Goal: Information Seeking & Learning: Learn about a topic

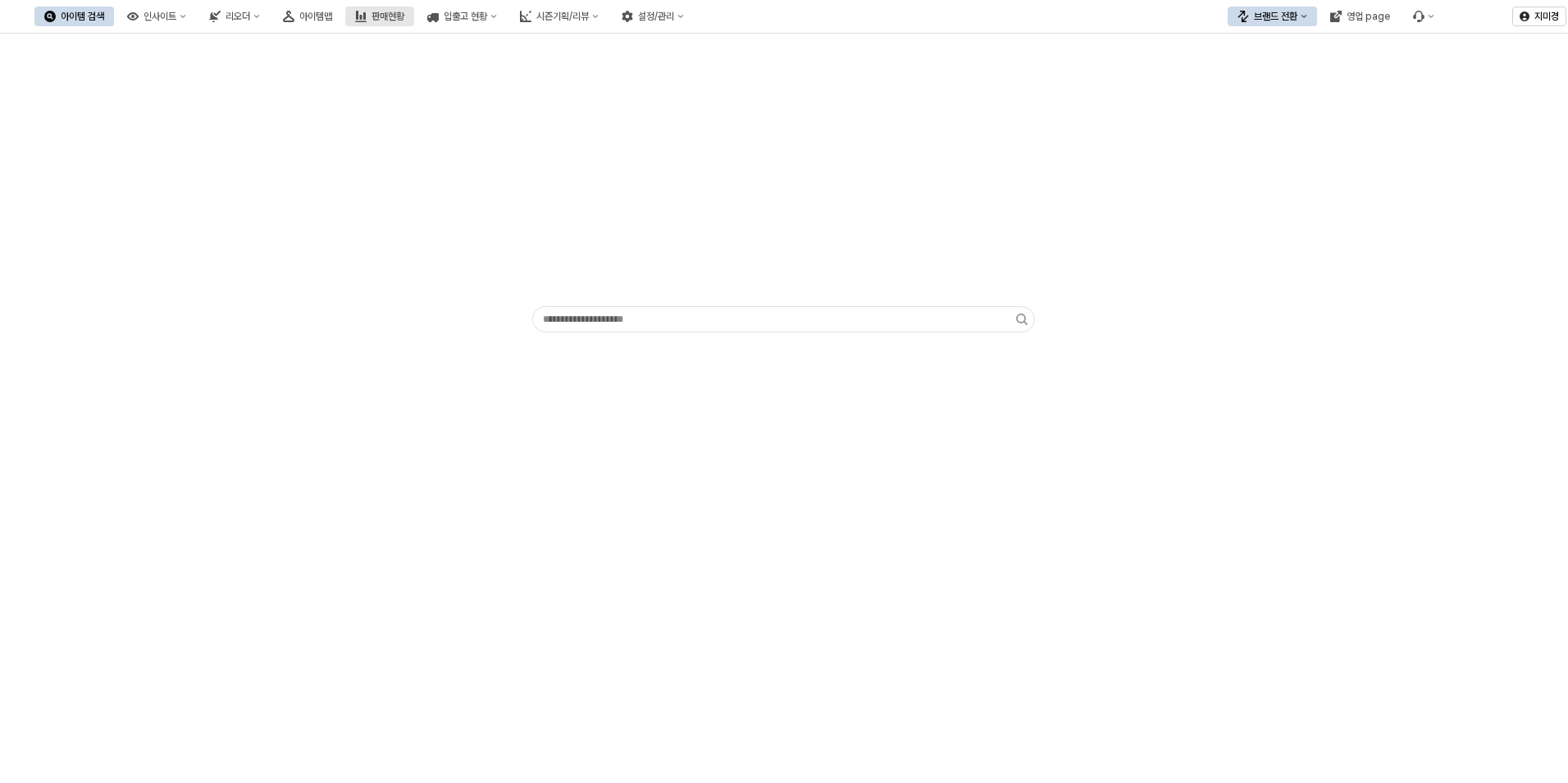
click at [404, 13] on div "판매현황" at bounding box center [387, 16] width 33 height 11
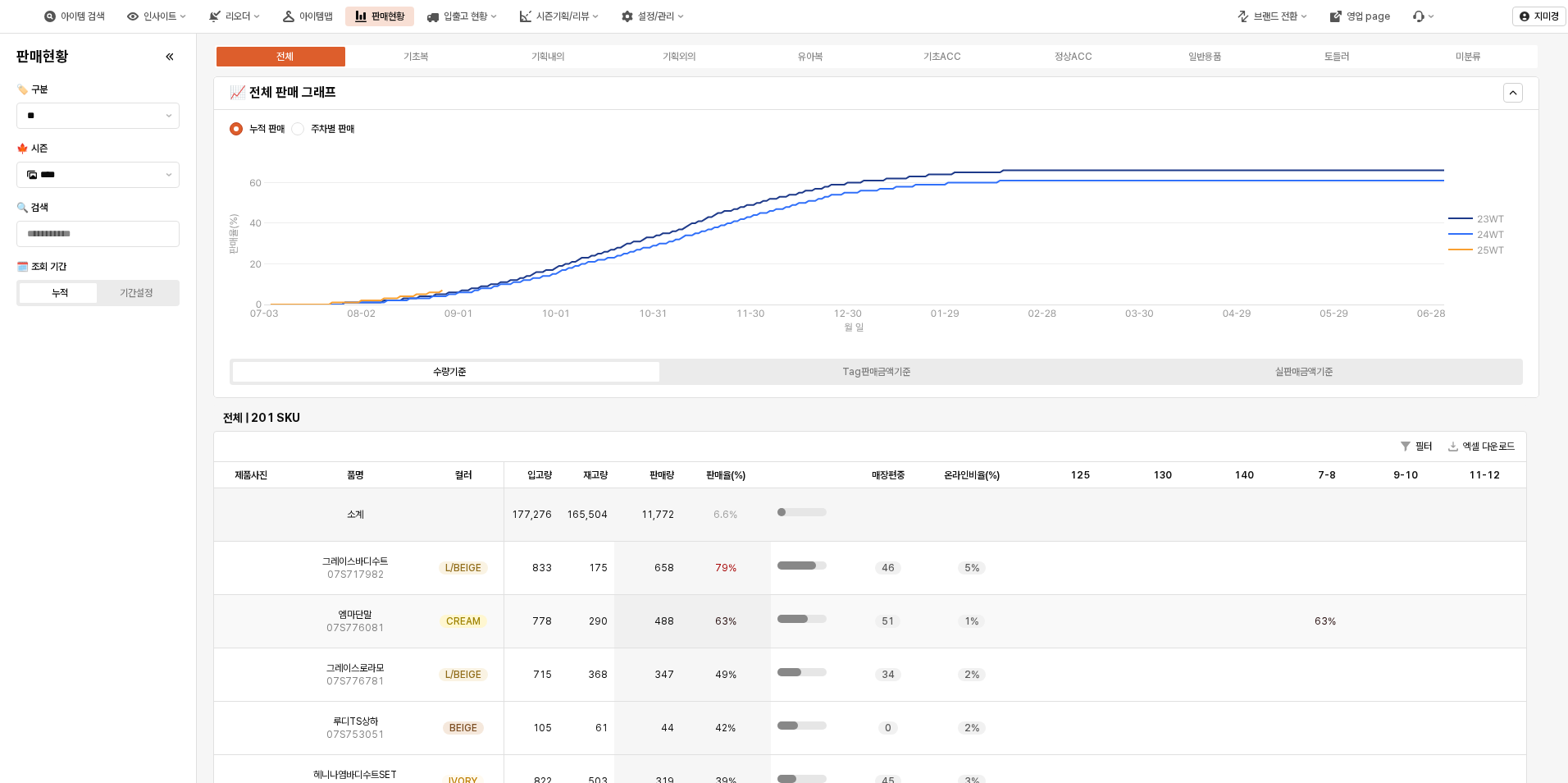
scroll to position [411, 0]
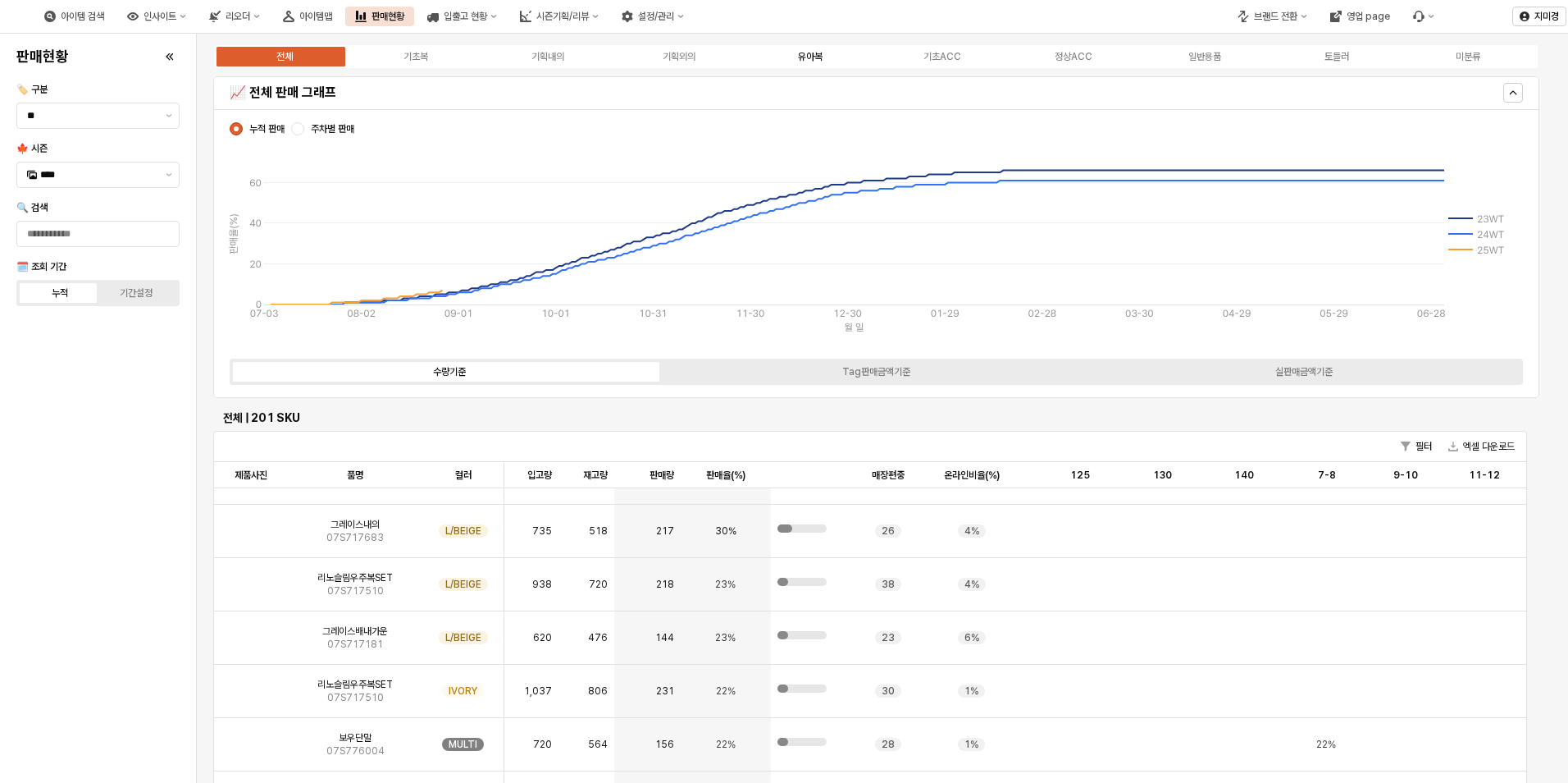
click at [818, 60] on div "유아복" at bounding box center [811, 56] width 24 height 11
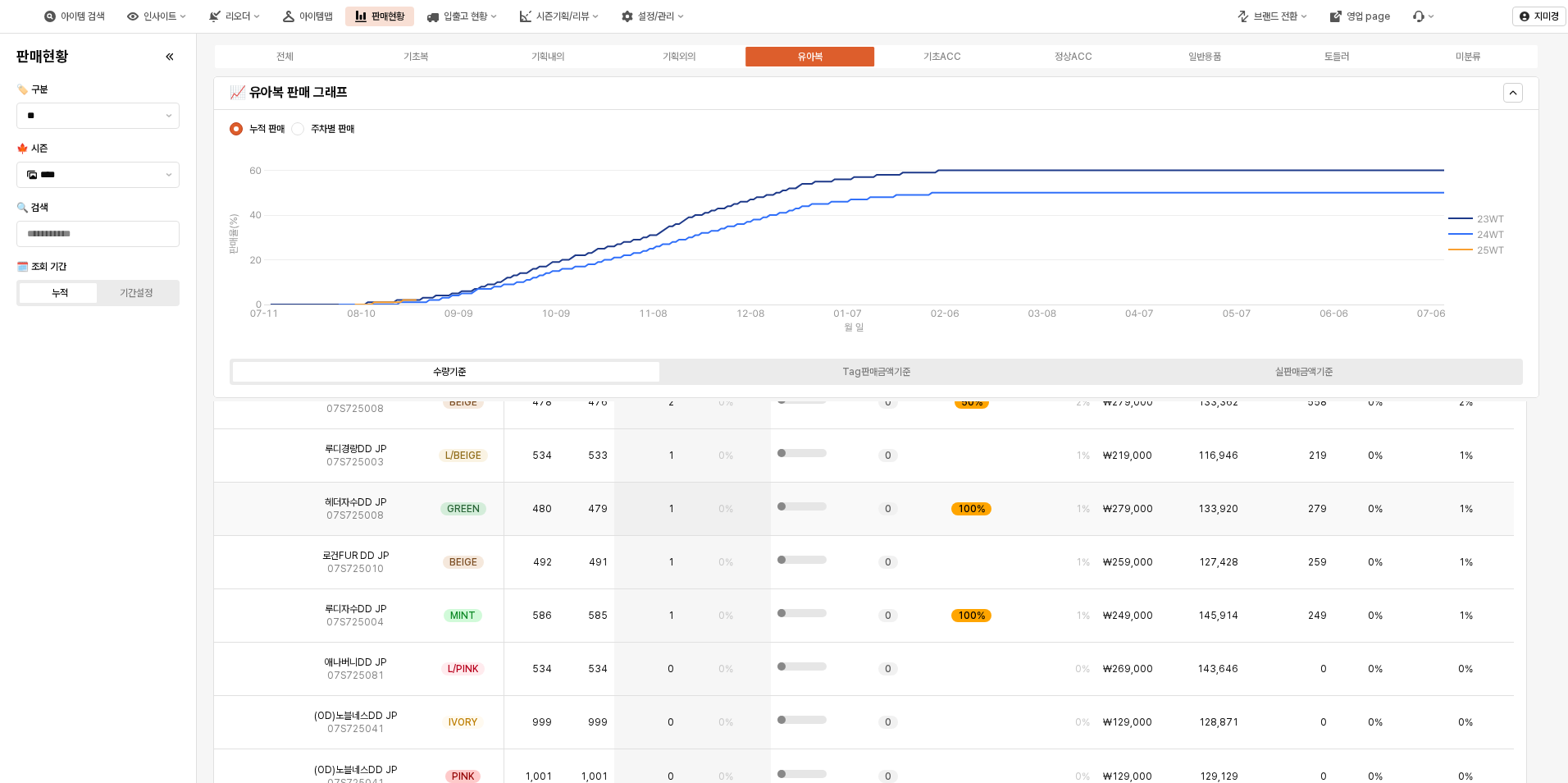
click at [251, 503] on img "App Frame" at bounding box center [251, 503] width 0 height 0
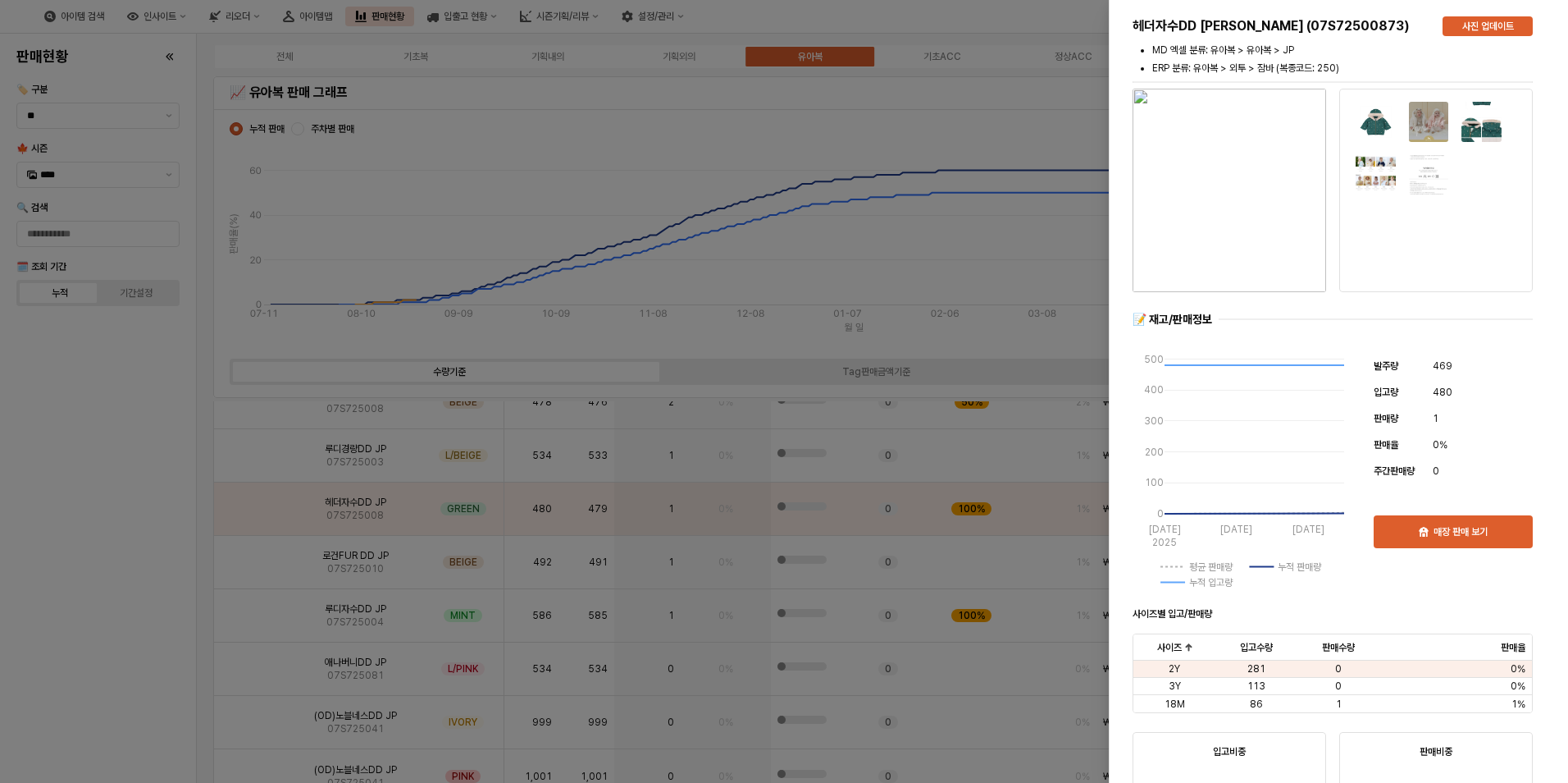
click at [136, 602] on div at bounding box center [784, 391] width 1568 height 783
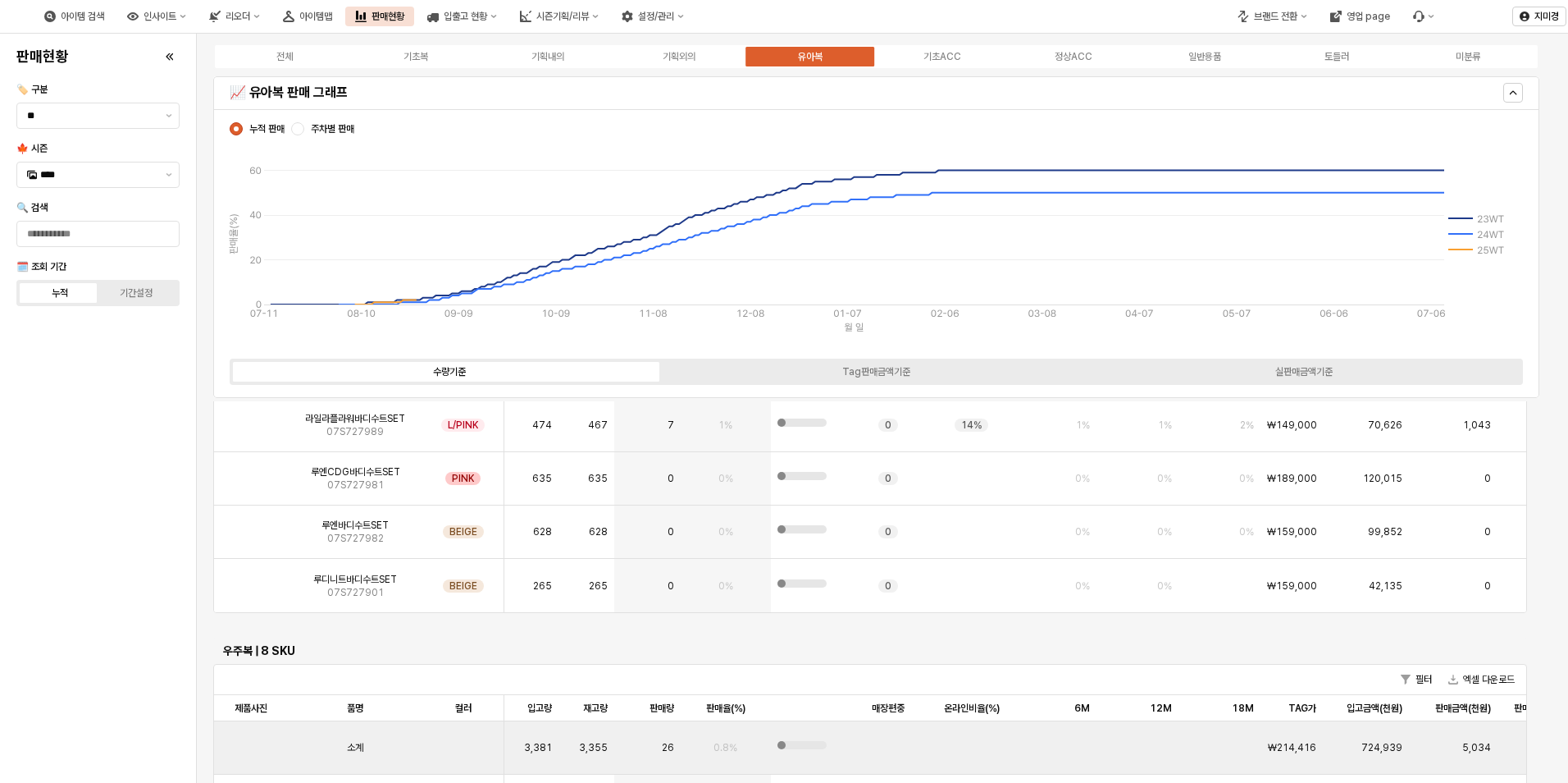
scroll to position [3775, 0]
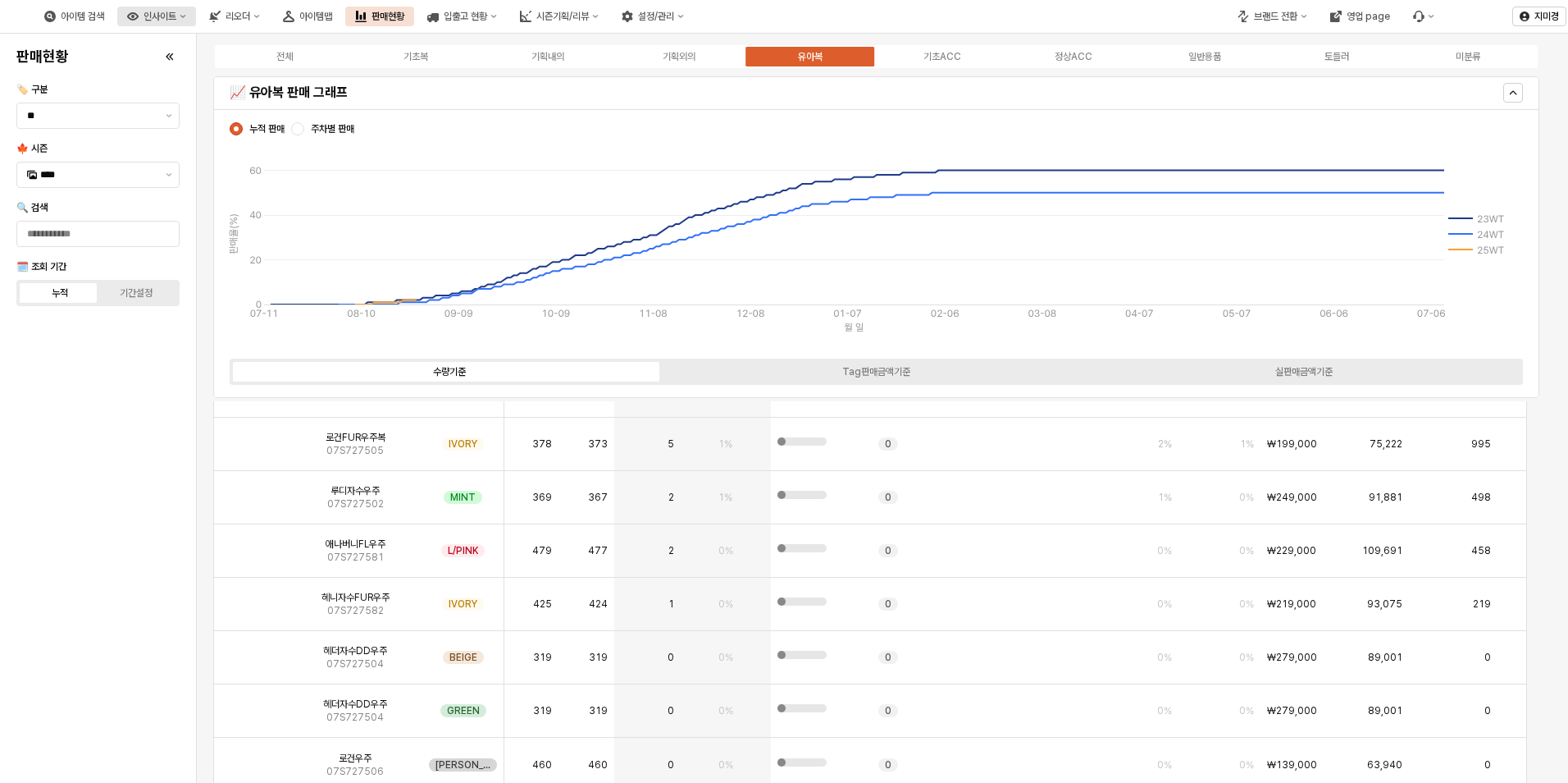
click at [187, 17] on icon "인사이트" at bounding box center [183, 16] width 7 height 7
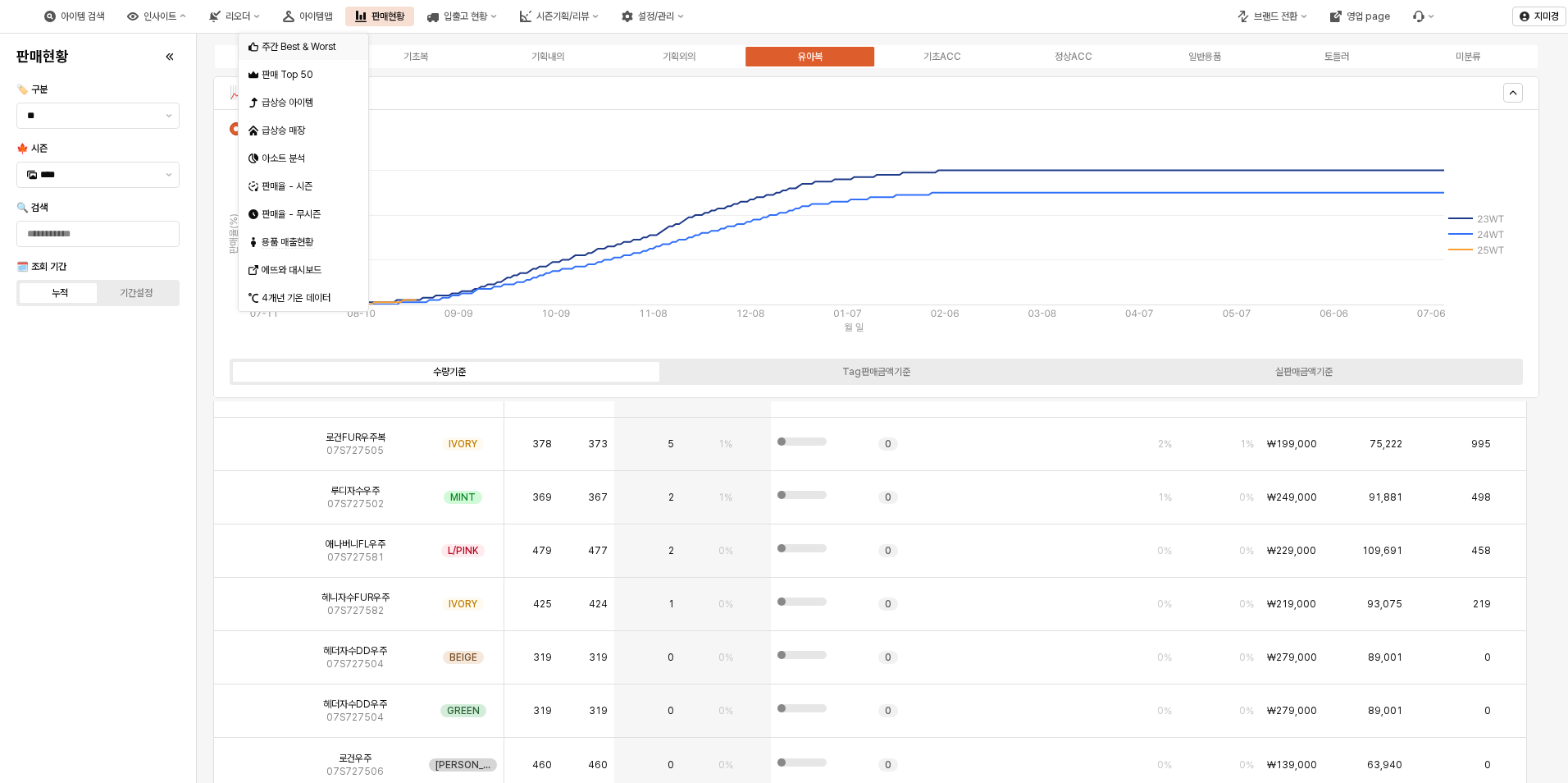
click at [319, 50] on div "주간 Best & Worst" at bounding box center [305, 47] width 87 height 13
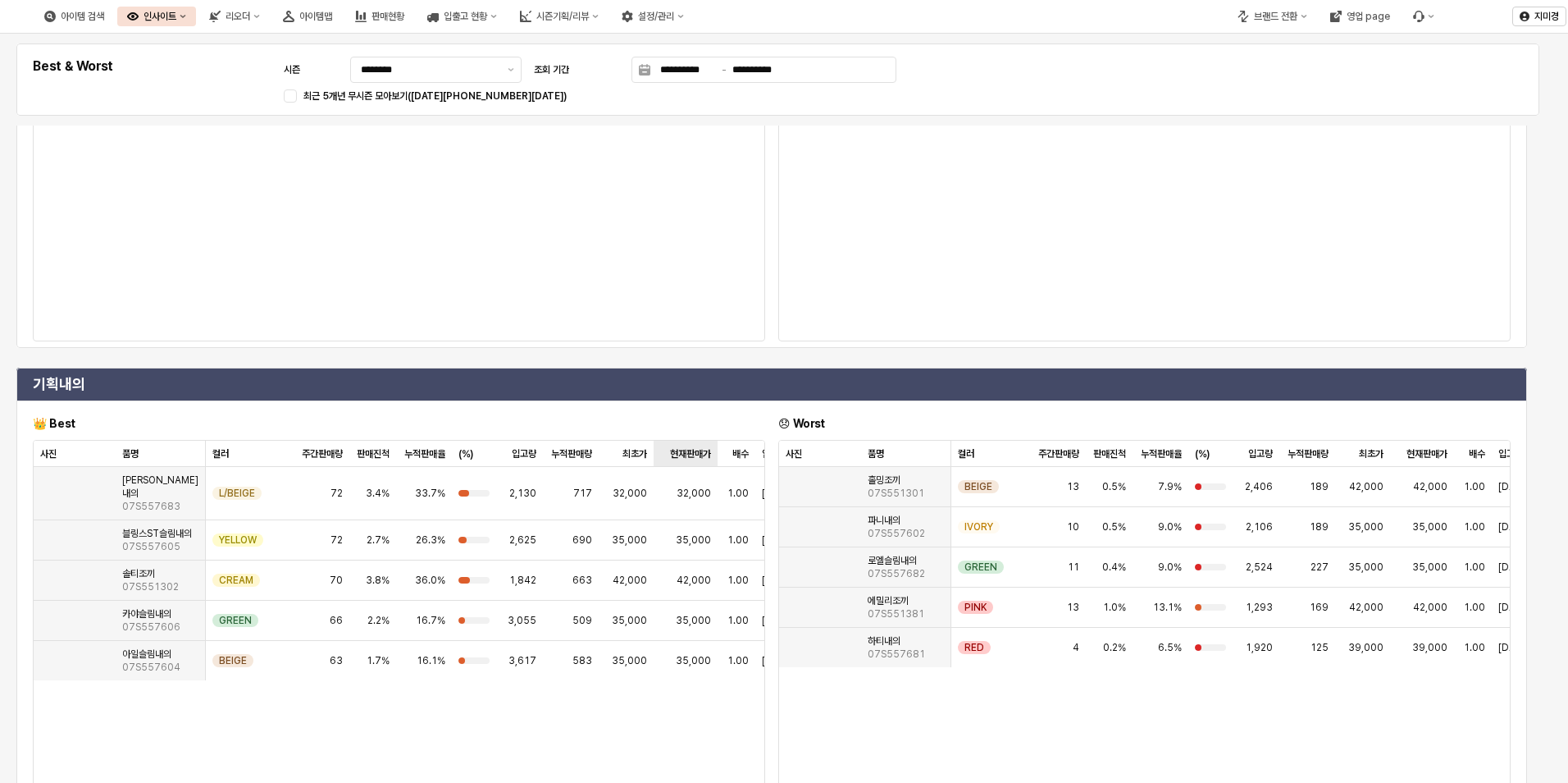
scroll to position [2487, 0]
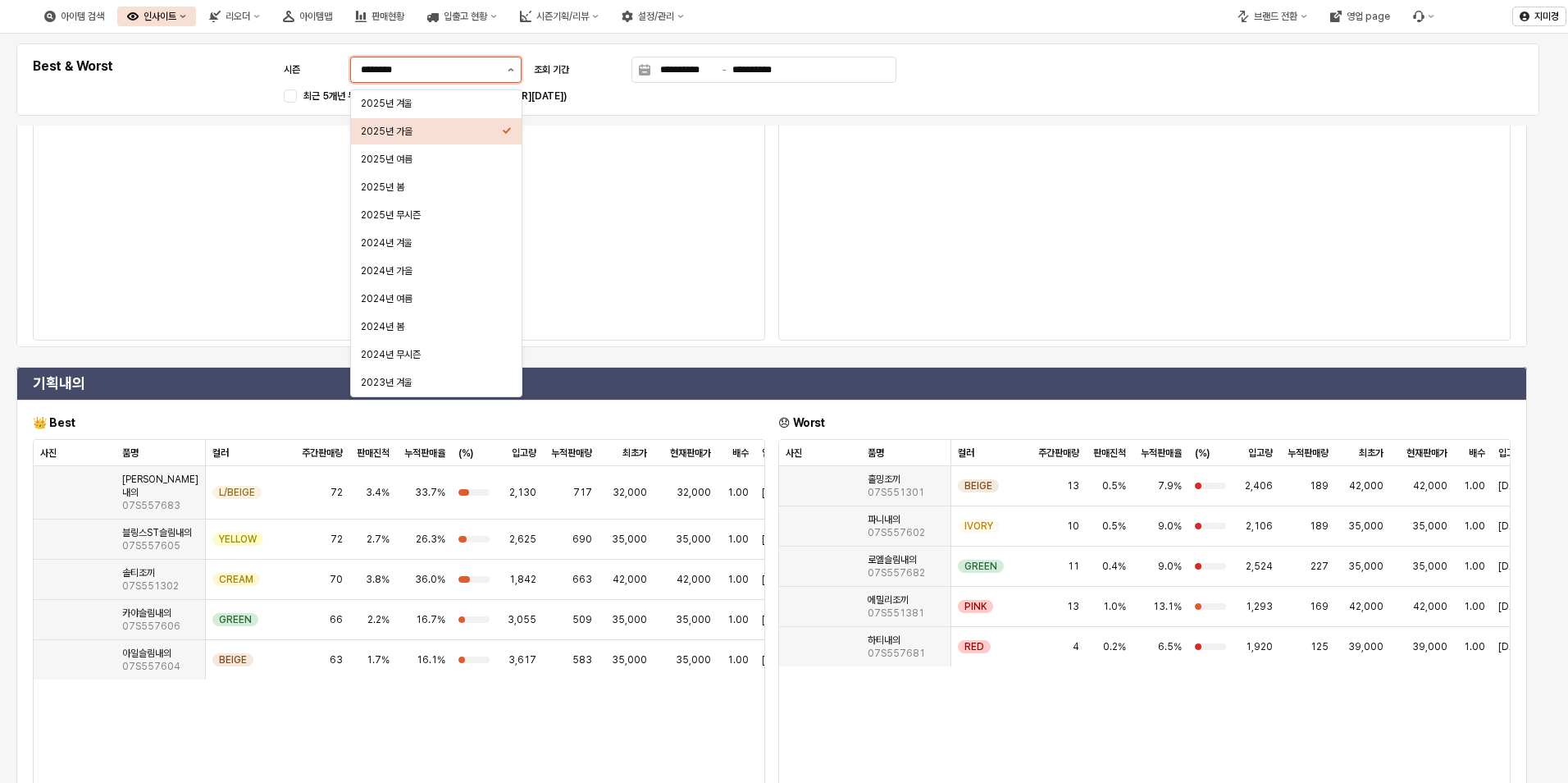
click at [510, 69] on icon "제안 사항 표시" at bounding box center [512, 70] width 6 height 4
click at [459, 111] on div "2025년 겨울" at bounding box center [431, 104] width 142 height 17
type input "********"
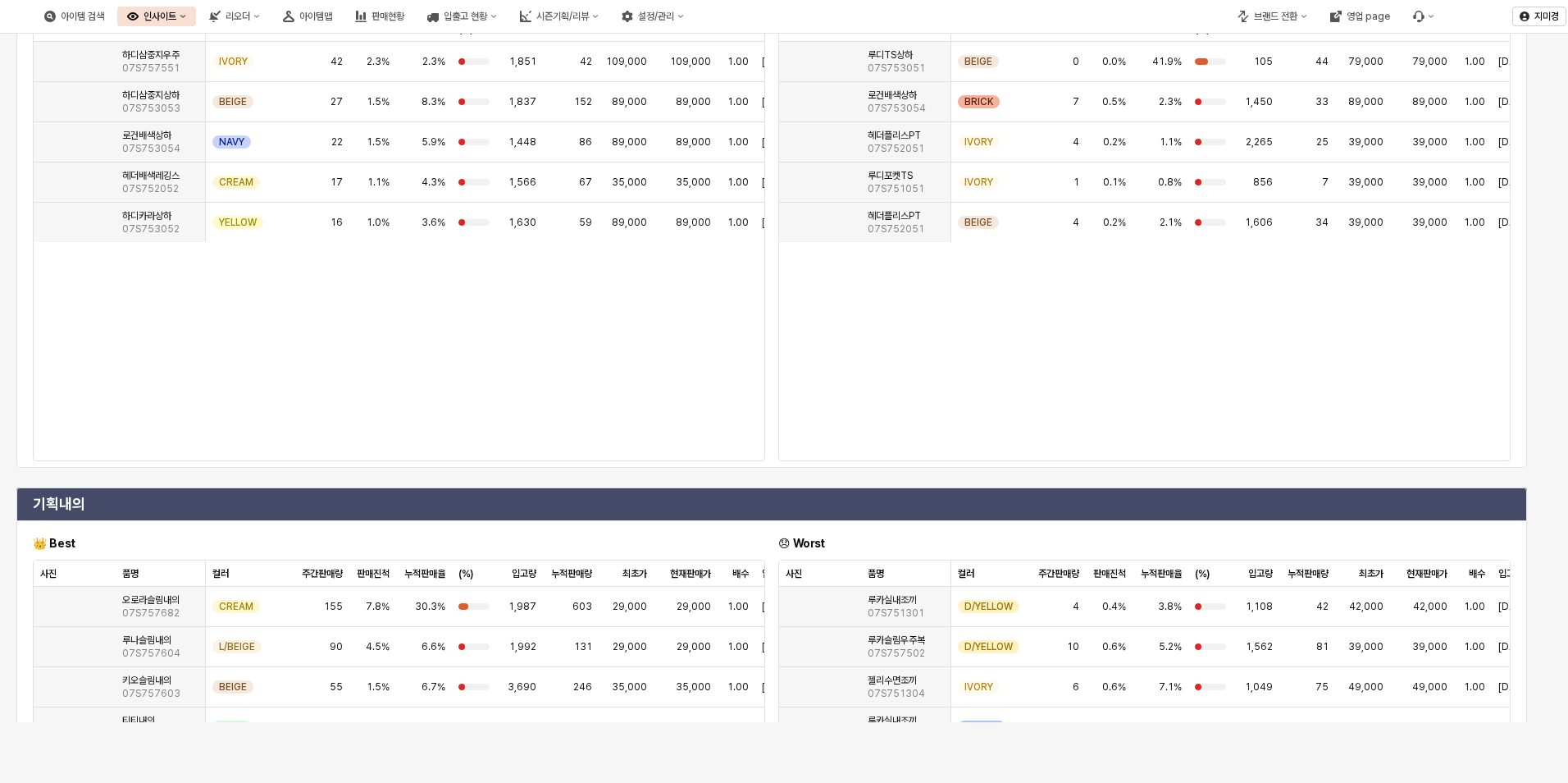
scroll to position [0, 0]
